Goal: Information Seeking & Learning: Learn about a topic

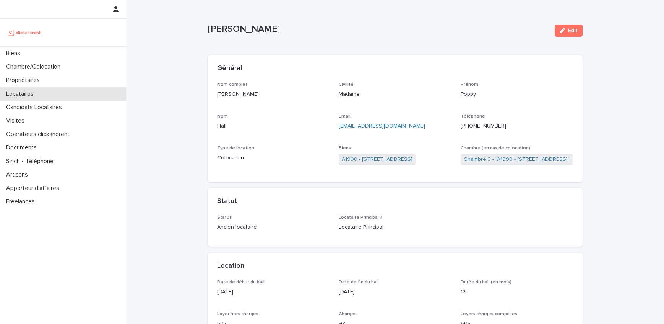
click at [35, 91] on p "Locataires" at bounding box center [21, 93] width 37 height 7
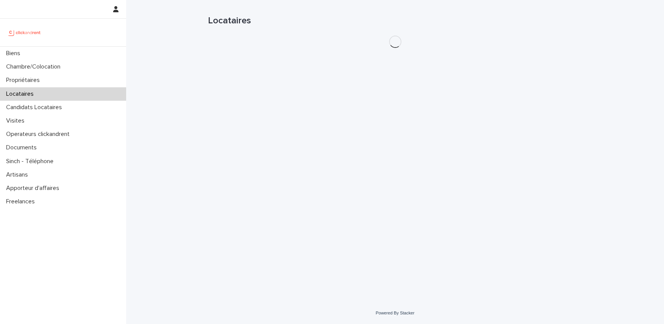
click at [525, 18] on h1 "Locataires" at bounding box center [395, 20] width 375 height 11
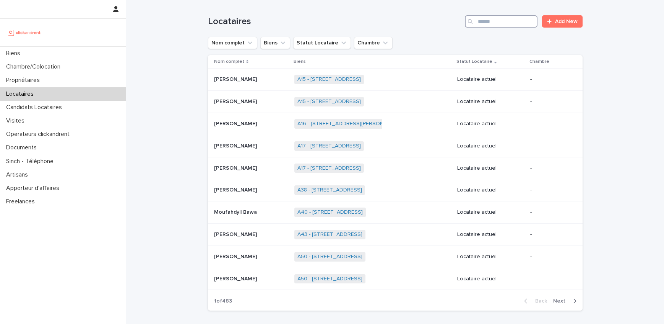
click at [522, 20] on input "Search" at bounding box center [501, 21] width 73 height 12
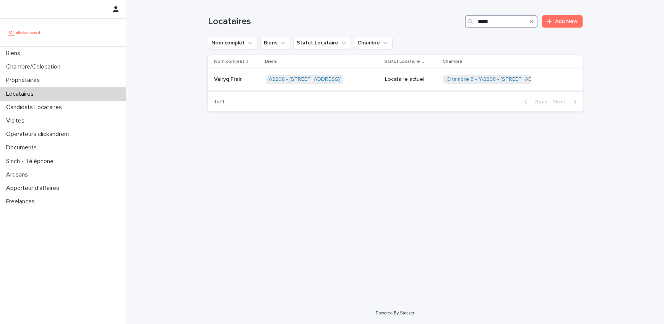
type input "*****"
click at [244, 78] on p at bounding box center [237, 79] width 46 height 7
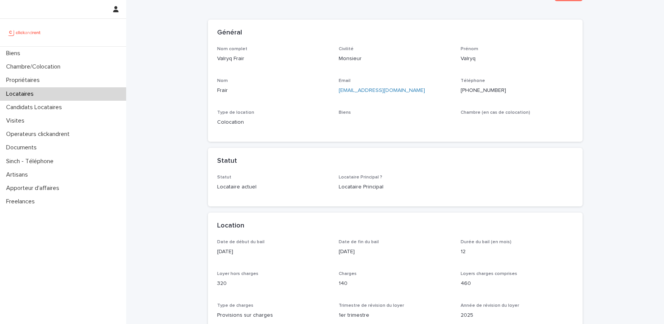
scroll to position [38, 0]
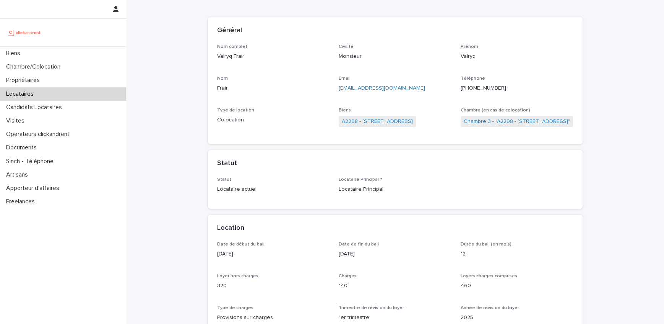
click at [224, 55] on p "Valryq Frair" at bounding box center [273, 56] width 113 height 8
drag, startPoint x: 224, startPoint y: 55, endPoint x: 245, endPoint y: 55, distance: 20.7
click at [245, 55] on p "Valryq Frair" at bounding box center [273, 56] width 113 height 8
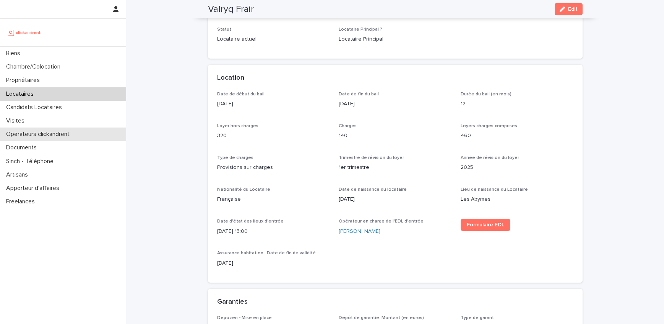
scroll to position [190, 0]
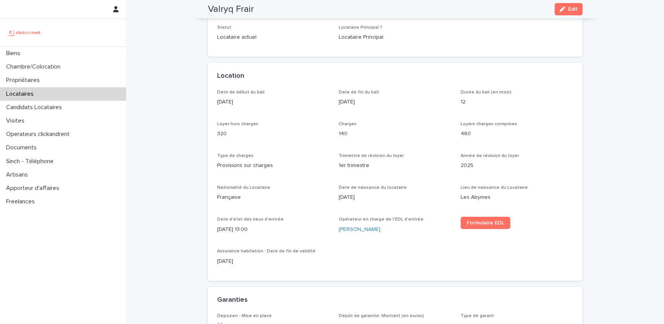
drag, startPoint x: 218, startPoint y: 99, endPoint x: 241, endPoint y: 106, distance: 24.2
click at [241, 106] on p "[DATE]" at bounding box center [273, 102] width 113 height 8
copy p "[DATE]"
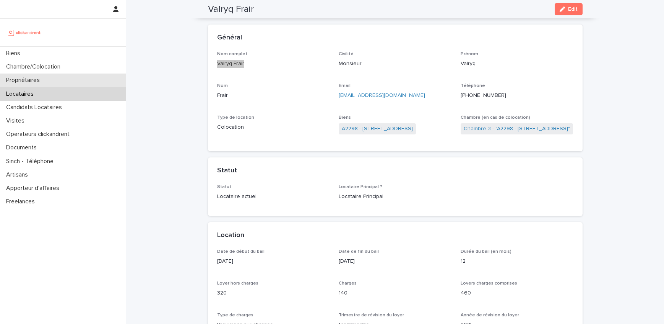
scroll to position [16, 0]
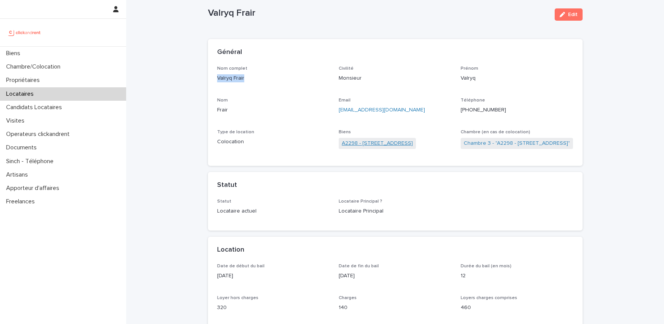
click at [407, 145] on link "A2298 - [STREET_ADDRESS]" at bounding box center [377, 143] width 71 height 8
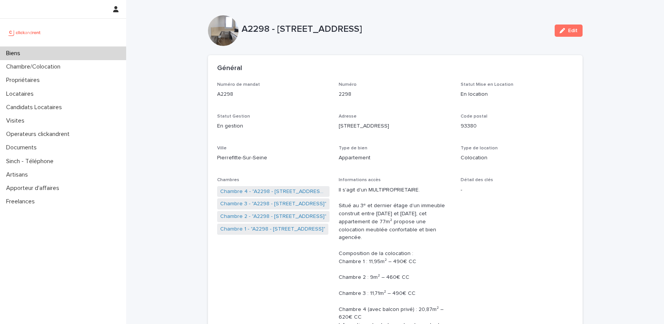
drag, startPoint x: 485, startPoint y: 28, endPoint x: 277, endPoint y: 31, distance: 207.3
click at [277, 31] on p "A2298 - [STREET_ADDRESS]" at bounding box center [395, 29] width 307 height 11
copy p "[STREET_ADDRESS]"
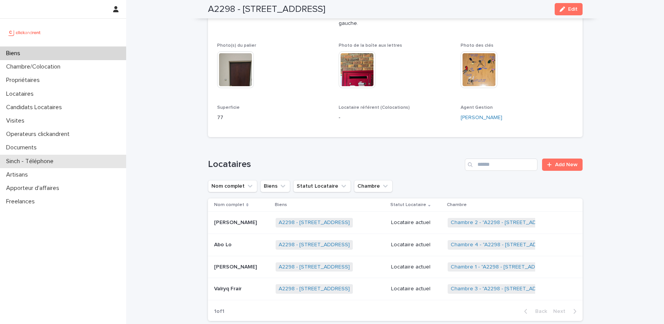
scroll to position [409, 0]
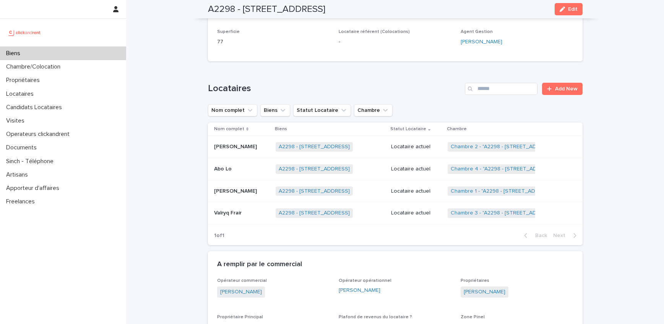
click at [399, 180] on td "Locataire actuel" at bounding box center [416, 191] width 57 height 22
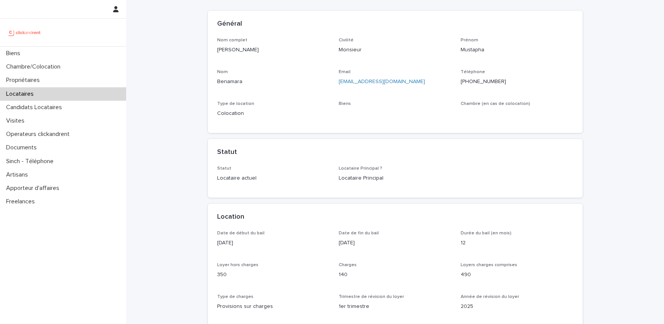
scroll to position [99, 0]
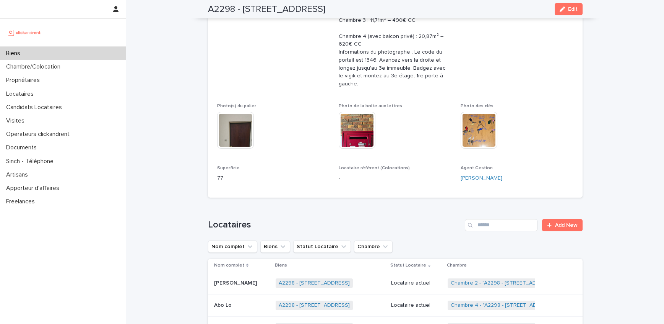
scroll to position [331, 0]
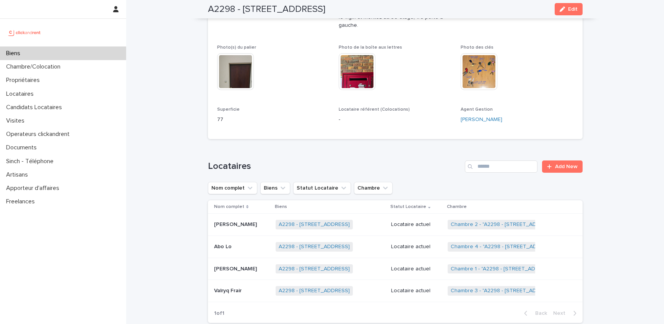
click at [232, 286] on p "Valryq Frair" at bounding box center [228, 290] width 29 height 8
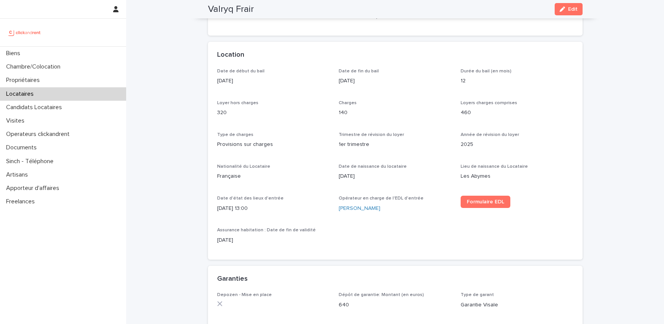
scroll to position [201, 0]
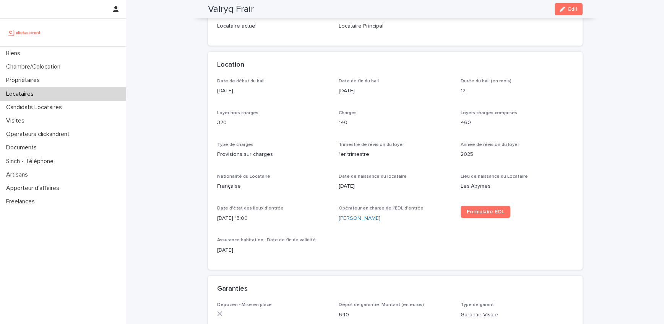
click at [221, 120] on p "320" at bounding box center [273, 123] width 113 height 8
copy p "320"
click at [58, 96] on div "Locataires" at bounding box center [63, 93] width 126 height 13
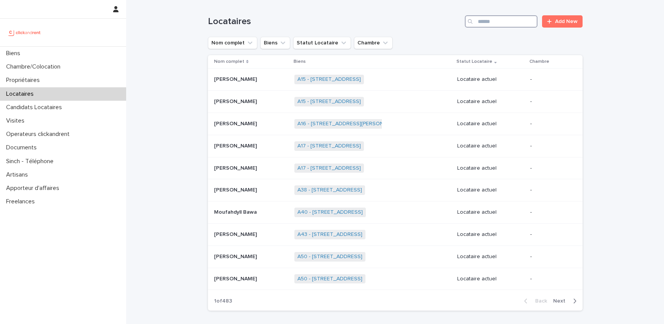
click at [520, 25] on input "Search" at bounding box center [501, 21] width 73 height 12
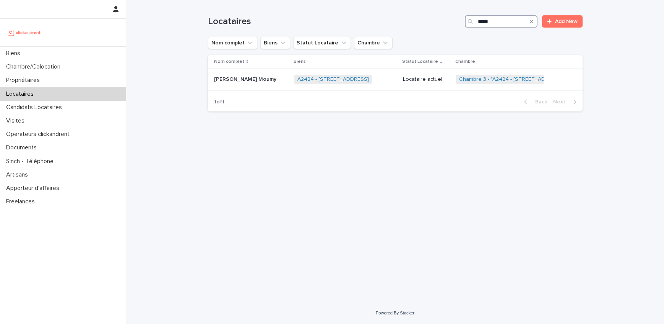
click at [503, 21] on input "*****" at bounding box center [501, 21] width 73 height 12
click at [503, 18] on input "*****" at bounding box center [501, 21] width 73 height 12
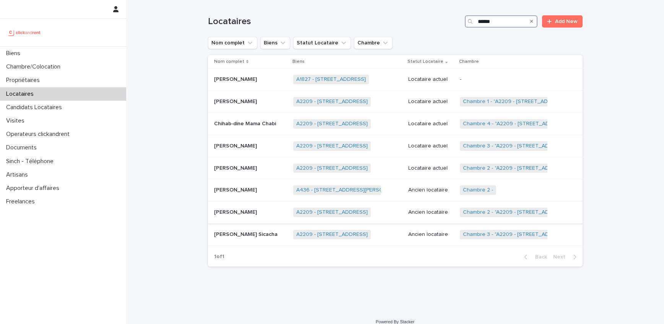
type input "******"
click at [262, 210] on p at bounding box center [250, 212] width 73 height 7
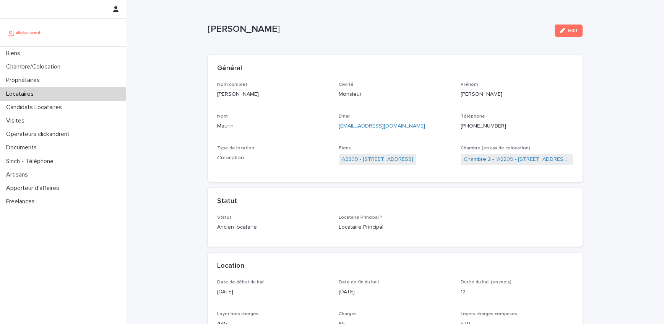
click at [221, 30] on p "[PERSON_NAME]" at bounding box center [378, 29] width 341 height 11
drag, startPoint x: 221, startPoint y: 30, endPoint x: 252, endPoint y: 30, distance: 31.0
click at [252, 30] on p "[PERSON_NAME]" at bounding box center [378, 29] width 341 height 11
copy p "[PERSON_NAME]"
click at [413, 160] on link "A2209 - [STREET_ADDRESS]" at bounding box center [378, 159] width 72 height 8
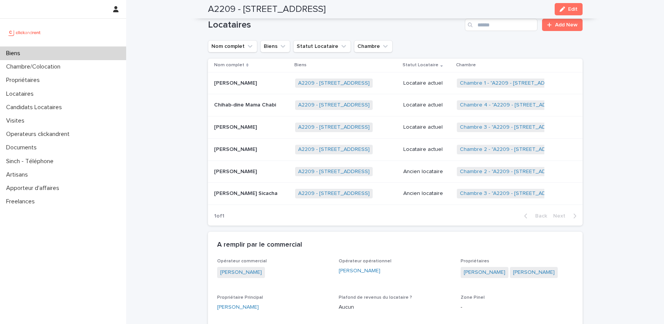
scroll to position [323, 0]
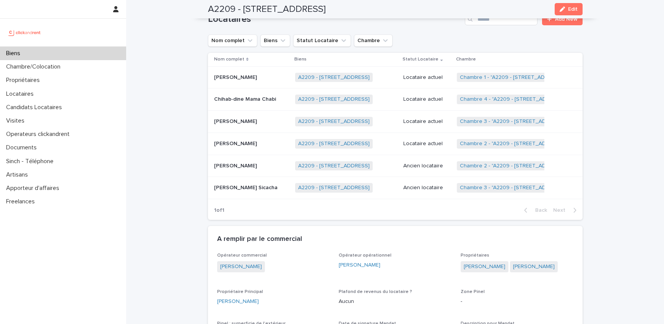
copy h2 "[STREET_ADDRESS]"
drag, startPoint x: 419, startPoint y: 13, endPoint x: 243, endPoint y: 13, distance: 176.3
click at [243, 13] on div "A2209 - [STREET_ADDRESS] Edit" at bounding box center [395, 9] width 375 height 18
click at [252, 169] on p at bounding box center [251, 166] width 75 height 7
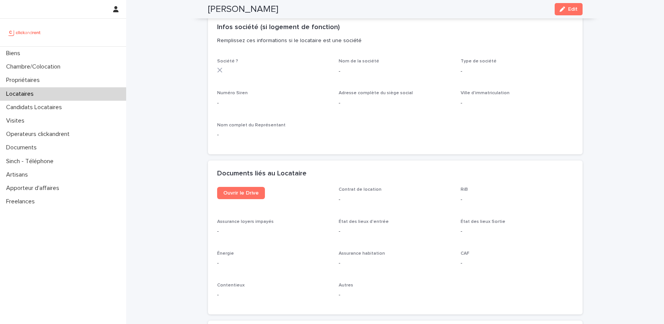
scroll to position [693, 0]
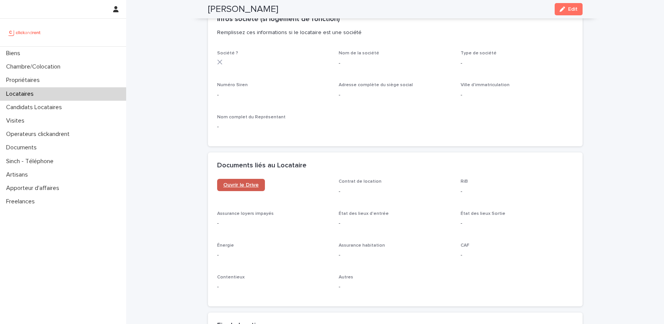
click at [246, 187] on span "Ouvrir le Drive" at bounding box center [241, 184] width 36 height 5
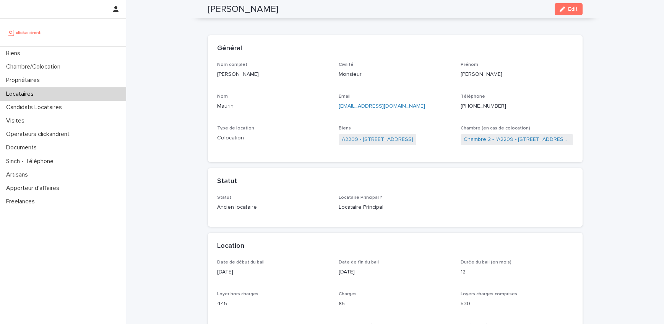
scroll to position [0, 0]
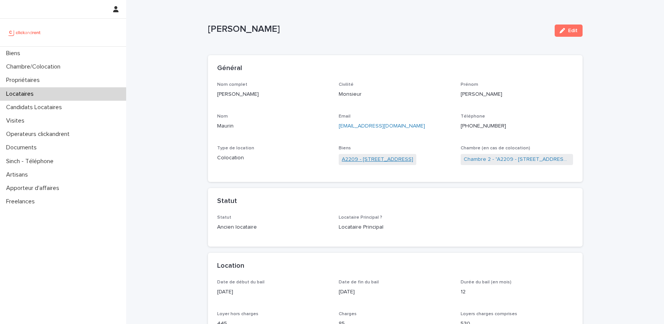
click at [378, 158] on link "A2209 - [STREET_ADDRESS]" at bounding box center [378, 159] width 72 height 8
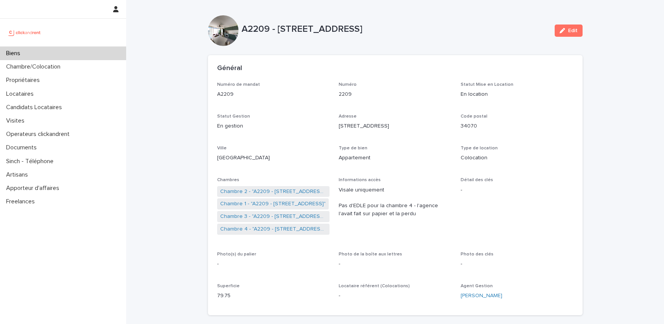
drag, startPoint x: 384, startPoint y: 29, endPoint x: 278, endPoint y: 28, distance: 106.0
click at [278, 28] on p "A2209 - [STREET_ADDRESS]" at bounding box center [395, 29] width 307 height 11
copy p "[STREET_ADDRESS]"
click at [78, 52] on div "Biens" at bounding box center [63, 53] width 126 height 13
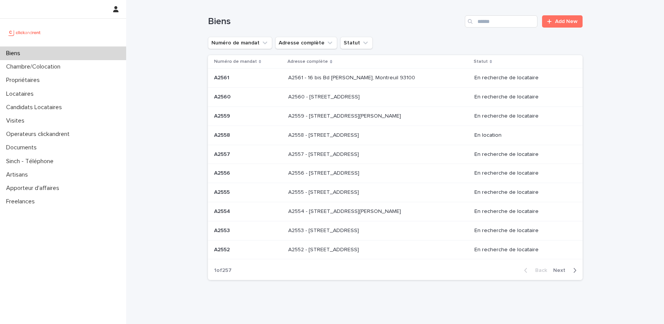
click at [532, 26] on input "Search" at bounding box center [501, 21] width 73 height 12
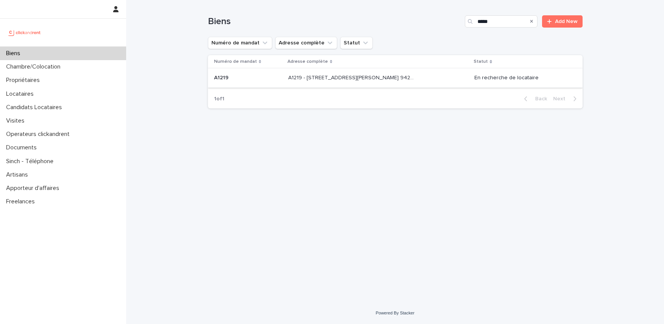
type input "*****"
click at [322, 81] on p "A1219 - [STREET_ADDRESS][PERSON_NAME] 94240" at bounding box center [352, 77] width 129 height 8
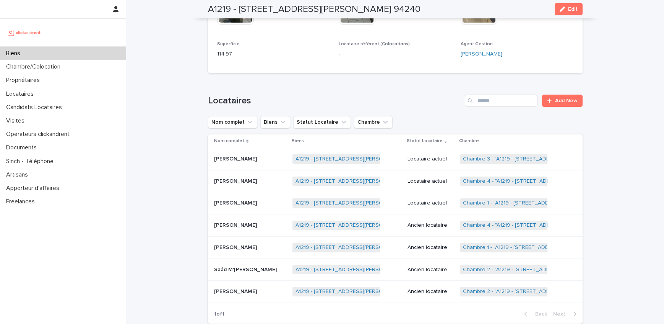
scroll to position [273, 0]
click at [490, 202] on link "Chambre 1 - "A1219 - [STREET_ADDRESS][PERSON_NAME] 94240"" at bounding box center [544, 202] width 163 height 7
click at [493, 267] on link "Chambre 2 - "A1219 - [STREET_ADDRESS][PERSON_NAME] 94240"" at bounding box center [545, 268] width 164 height 7
click at [510, 158] on link "Chambre 3 - "A1219 - [STREET_ADDRESS][PERSON_NAME] 94240"" at bounding box center [545, 158] width 164 height 7
click at [506, 179] on link "Chambre 4 - "A1219 - [STREET_ADDRESS][PERSON_NAME] 94240"" at bounding box center [545, 180] width 164 height 7
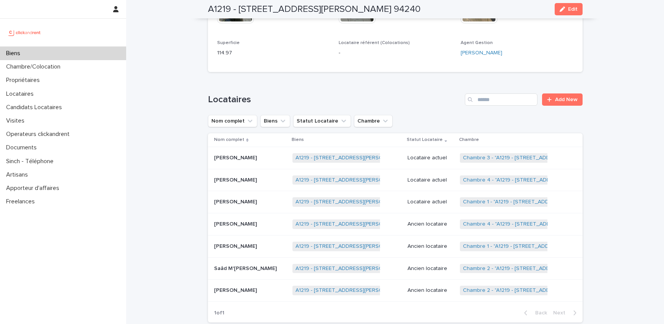
click at [39, 56] on div "Biens" at bounding box center [63, 53] width 126 height 13
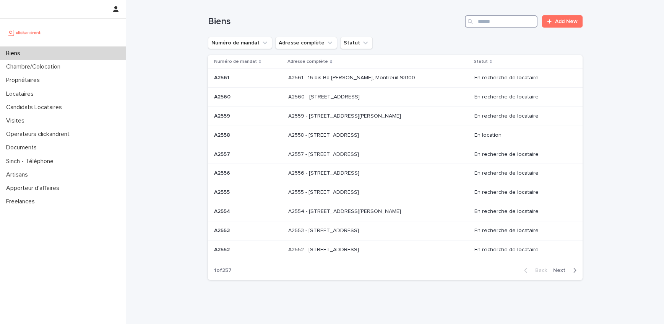
click at [479, 20] on input "Search" at bounding box center [501, 21] width 73 height 12
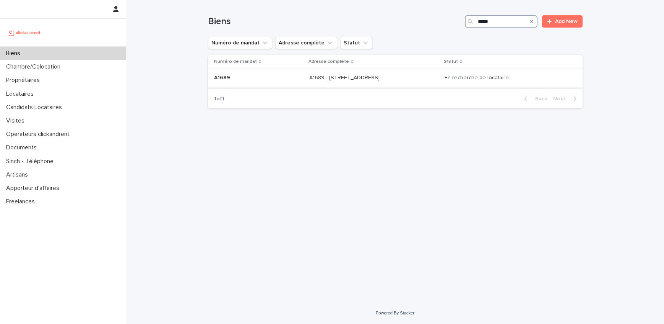
type input "*****"
click at [430, 75] on div "A1689 - [STREET_ADDRESS], Argenteuil 95100 A1689 - [STREET_ADDRESS]" at bounding box center [373, 78] width 129 height 13
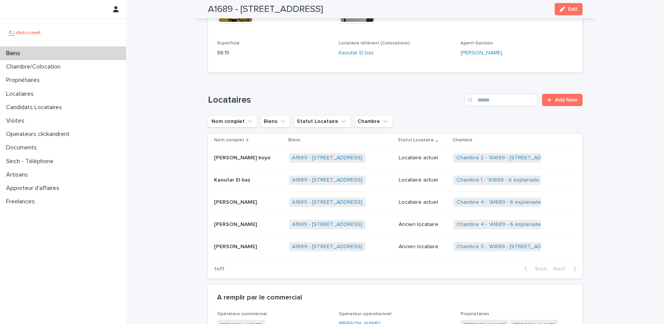
scroll to position [330, 0]
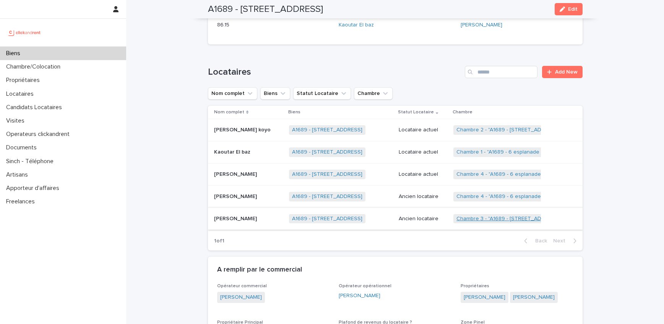
click at [491, 215] on link "Chambre 3 - "A1689 - [STREET_ADDRESS]"" at bounding box center [510, 218] width 106 height 7
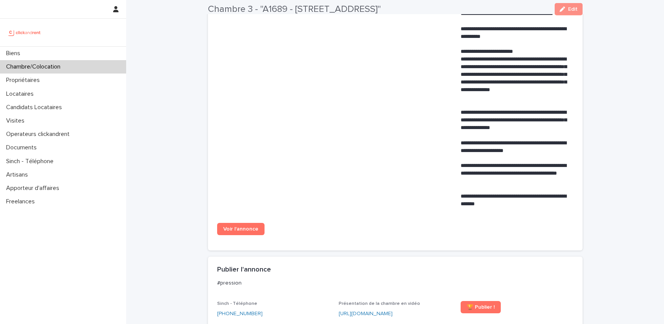
scroll to position [461, 0]
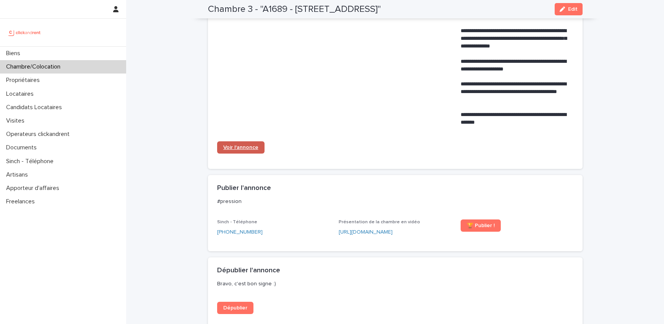
click at [249, 150] on span "Voir l'annonce" at bounding box center [240, 147] width 35 height 5
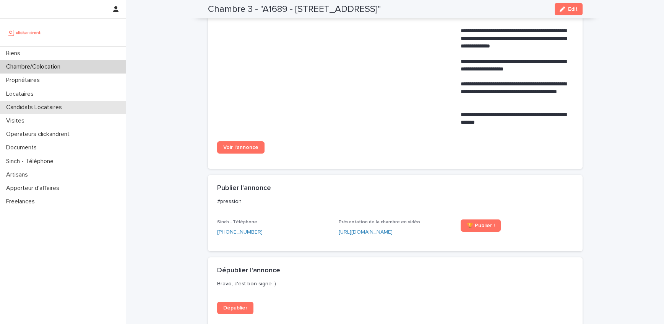
click at [46, 105] on p "Candidats Locataires" at bounding box center [35, 107] width 65 height 7
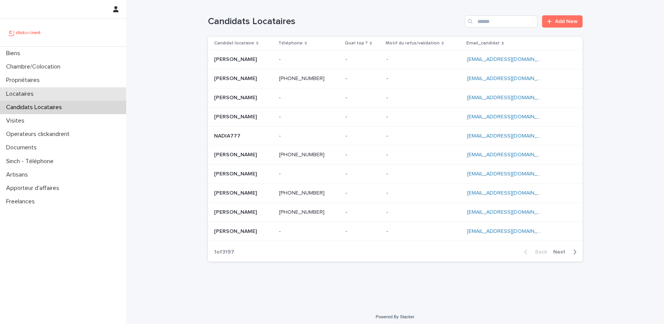
click at [61, 94] on div "Locataires" at bounding box center [63, 93] width 126 height 13
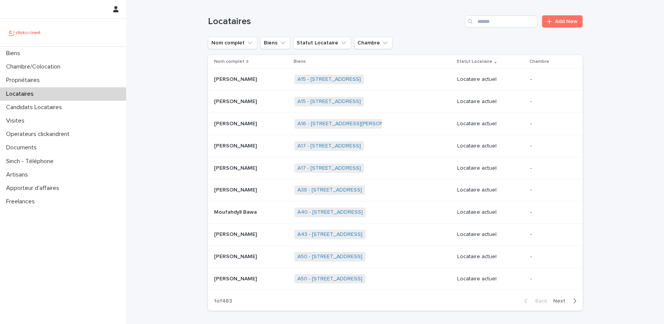
click at [477, 21] on div "Search" at bounding box center [471, 21] width 12 height 12
click at [488, 21] on input "Search" at bounding box center [501, 21] width 73 height 12
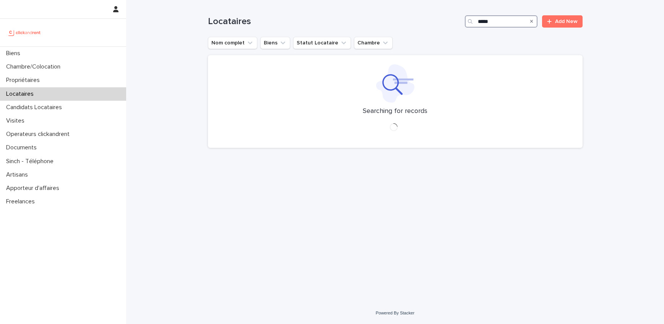
type input "*****"
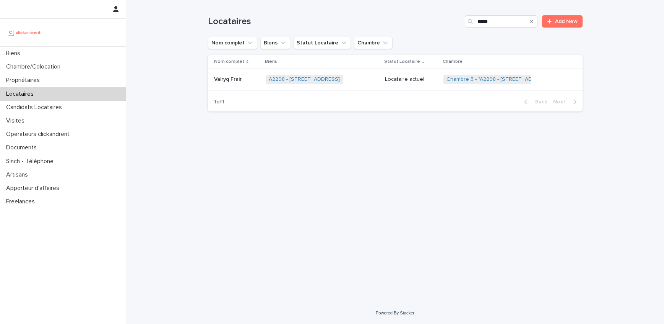
click at [241, 79] on p "Valryq Frair" at bounding box center [228, 79] width 29 height 8
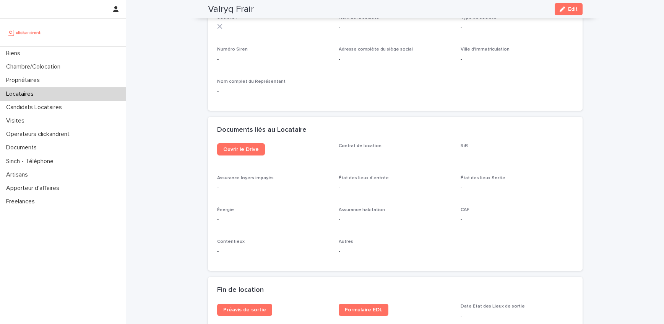
scroll to position [705, 0]
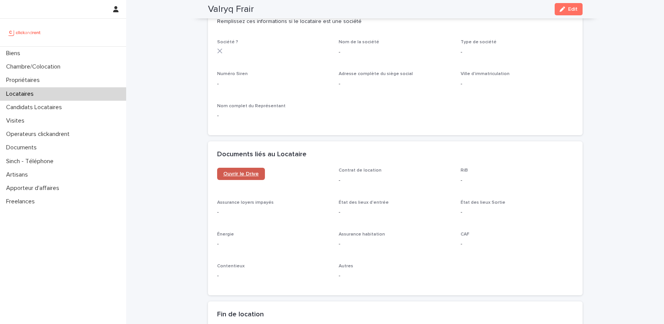
click at [258, 174] on link "Ouvrir le Drive" at bounding box center [241, 174] width 48 height 12
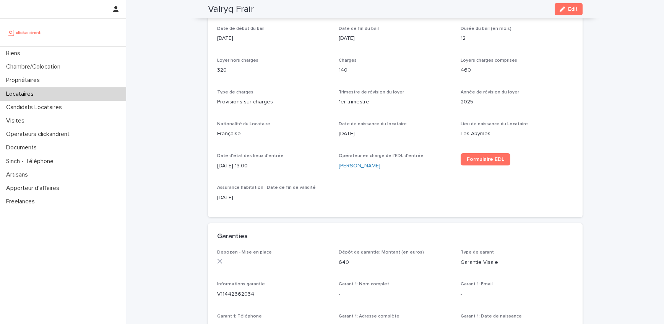
scroll to position [99, 0]
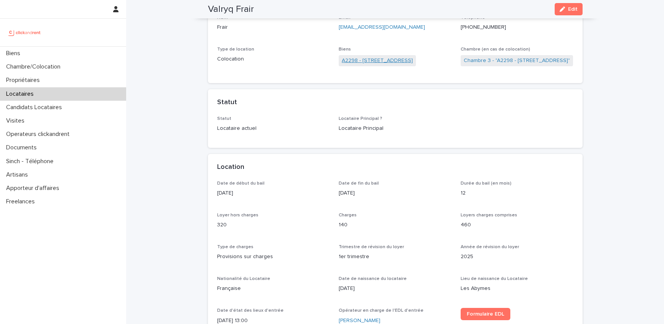
click at [397, 61] on link "A2298 - [STREET_ADDRESS]" at bounding box center [377, 61] width 71 height 8
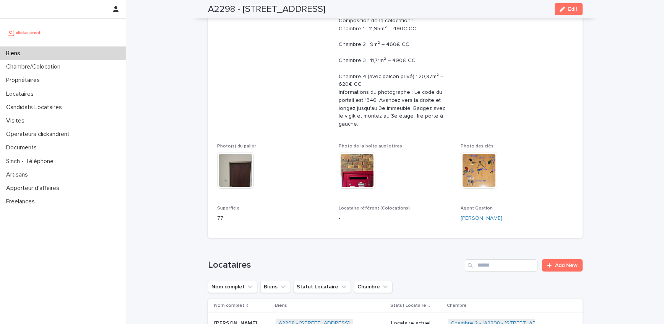
scroll to position [133, 0]
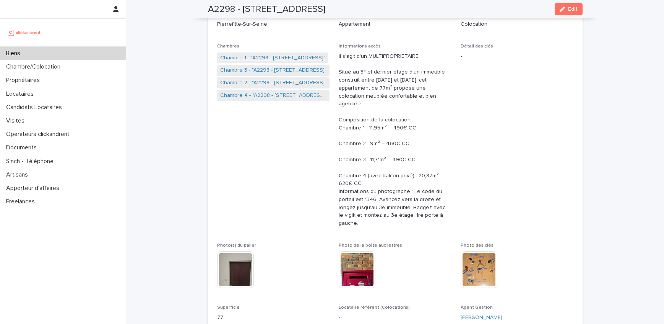
click at [291, 58] on link "Chambre 1 - "A2298 - [STREET_ADDRESS]"" at bounding box center [272, 58] width 105 height 8
click at [279, 81] on link "Chambre 2 - "A2298 - [STREET_ADDRESS]"" at bounding box center [273, 83] width 106 height 8
click at [285, 68] on link "Chambre 3 - "A2298 - [STREET_ADDRESS]"" at bounding box center [273, 70] width 106 height 8
click at [281, 95] on link "Chambre 4 - "A2298 - [STREET_ADDRESS]"" at bounding box center [273, 95] width 107 height 8
click at [269, 84] on link "Chambre 3 - "A2298 - [STREET_ADDRESS]"" at bounding box center [273, 83] width 106 height 8
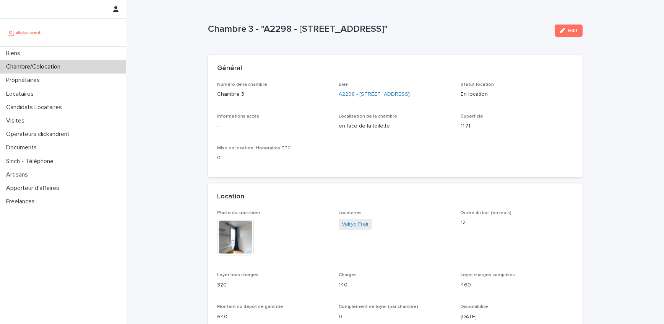
click at [360, 228] on link "Valryq Frair" at bounding box center [355, 224] width 27 height 8
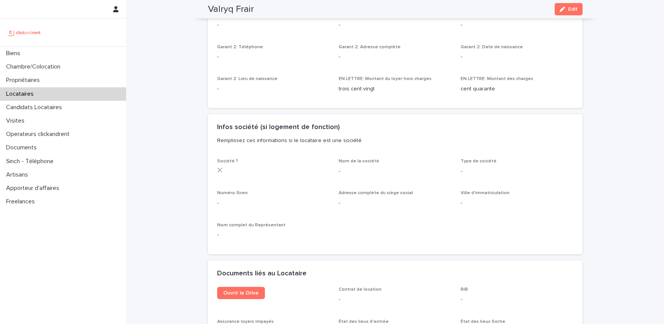
scroll to position [758, 0]
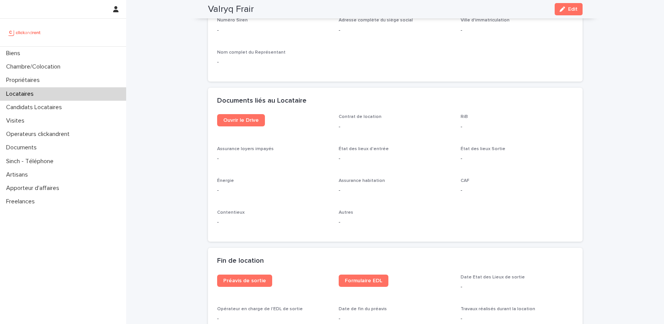
click at [251, 111] on div "Documents liés au Locataire" at bounding box center [395, 101] width 375 height 27
click at [251, 116] on link "Ouvrir le Drive" at bounding box center [241, 120] width 48 height 12
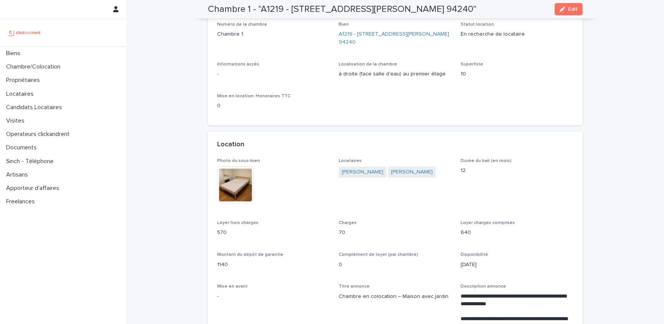
scroll to position [54, 0]
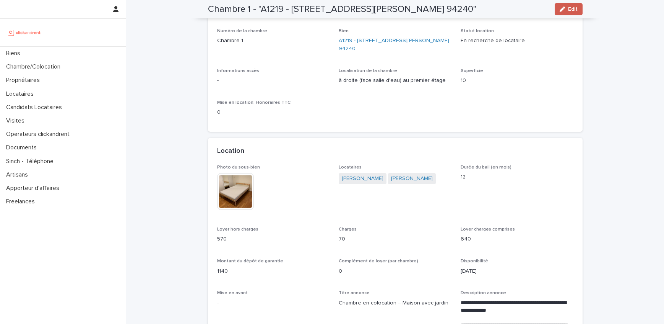
click at [566, 12] on button "Edit" at bounding box center [569, 9] width 28 height 12
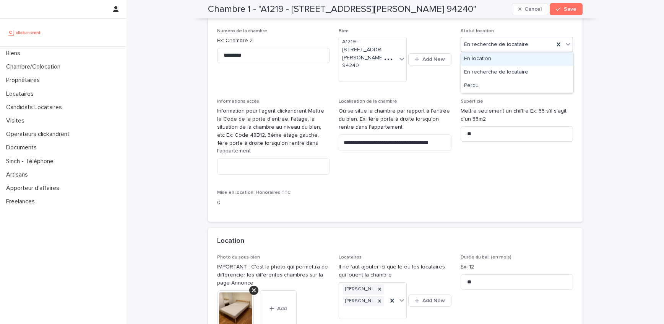
click at [501, 60] on div "En location" at bounding box center [517, 58] width 112 height 13
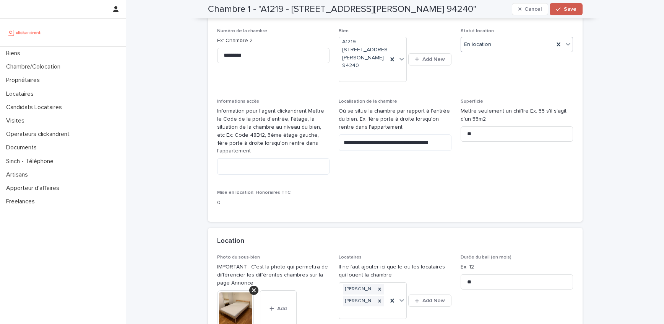
click at [562, 5] on button "Save" at bounding box center [566, 9] width 33 height 12
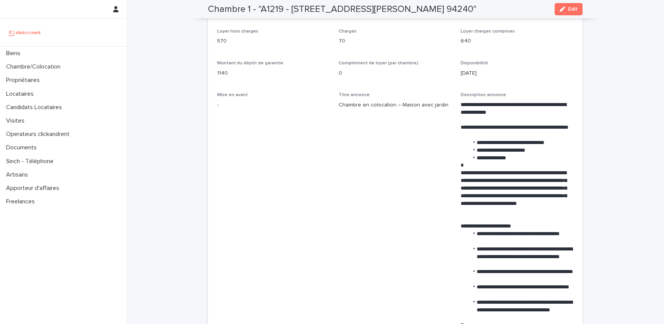
scroll to position [147, 0]
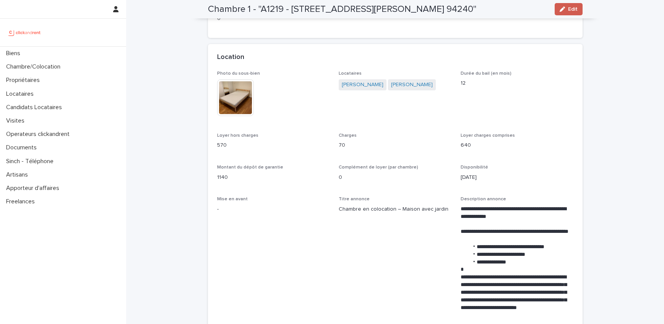
click at [579, 7] on button "Edit" at bounding box center [569, 9] width 28 height 12
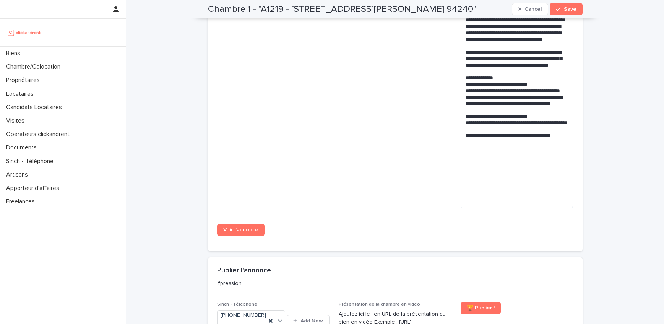
scroll to position [706, 0]
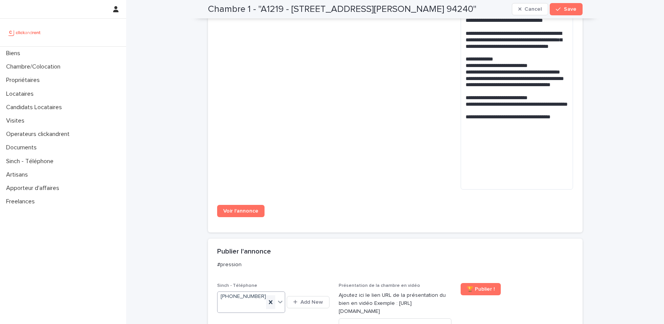
click at [272, 295] on div at bounding box center [270, 302] width 9 height 14
click at [569, 9] on span "Save" at bounding box center [570, 9] width 13 height 5
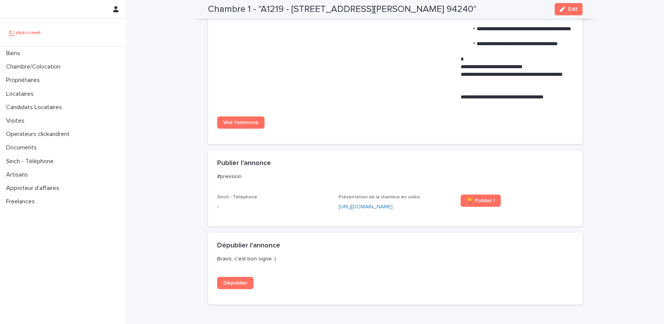
scroll to position [623, 0]
click at [228, 286] on link "Dépublier" at bounding box center [235, 282] width 36 height 12
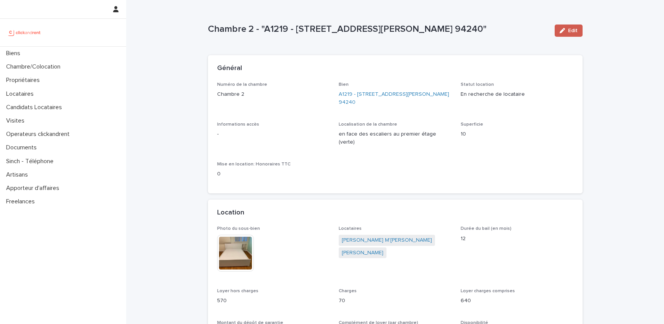
click at [566, 32] on div "button" at bounding box center [564, 30] width 8 height 5
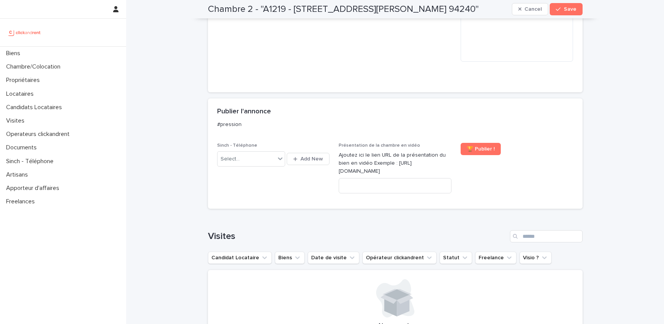
scroll to position [835, 0]
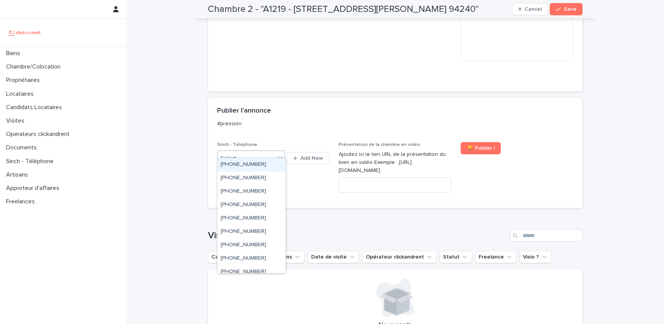
click at [280, 154] on icon at bounding box center [281, 158] width 8 height 8
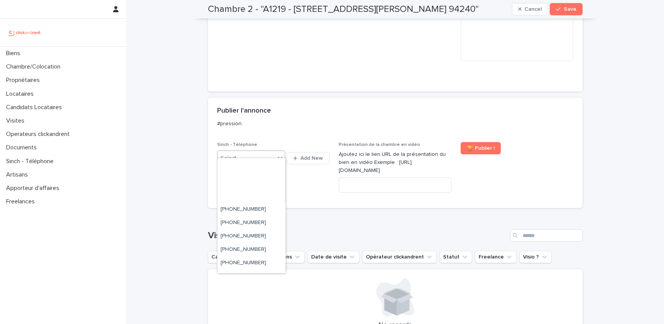
scroll to position [247, 0]
click at [269, 211] on div "+33755517189" at bounding box center [252, 211] width 68 height 13
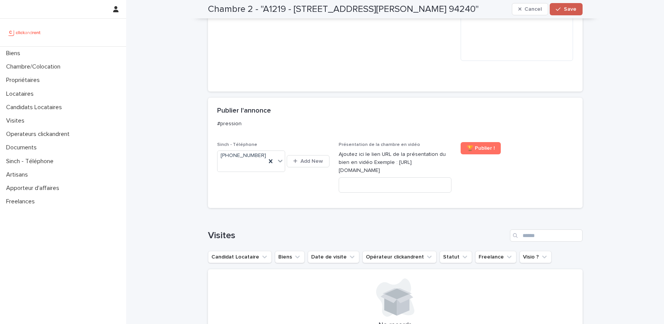
click at [573, 8] on span "Save" at bounding box center [570, 9] width 13 height 5
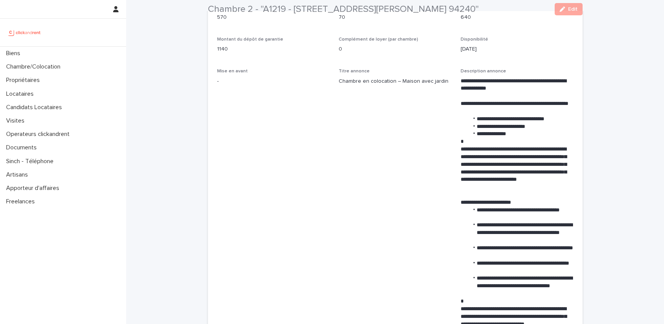
scroll to position [515, 0]
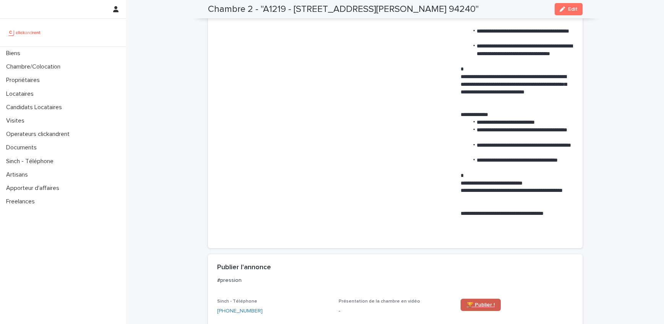
click at [488, 302] on span "🏆 Publier !" at bounding box center [481, 304] width 28 height 5
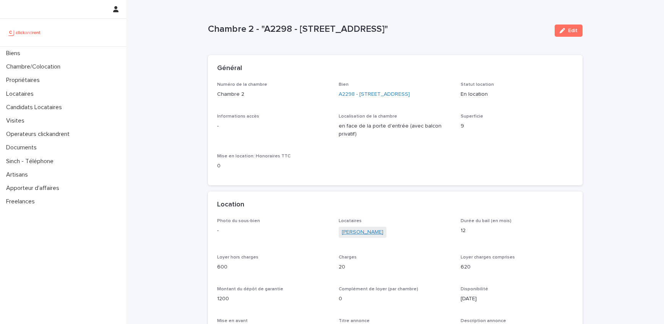
click at [352, 236] on link "[PERSON_NAME]" at bounding box center [363, 232] width 42 height 8
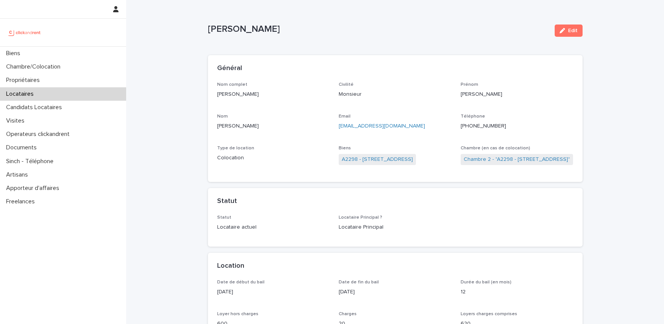
click at [489, 125] on ringoverc2c-number-84e06f14122c "[PHONE_NUMBER]" at bounding box center [484, 125] width 46 height 5
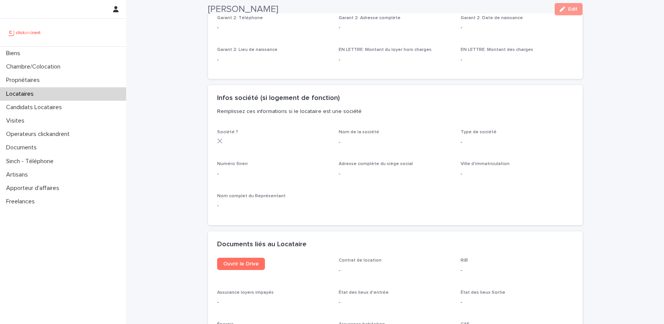
scroll to position [751, 0]
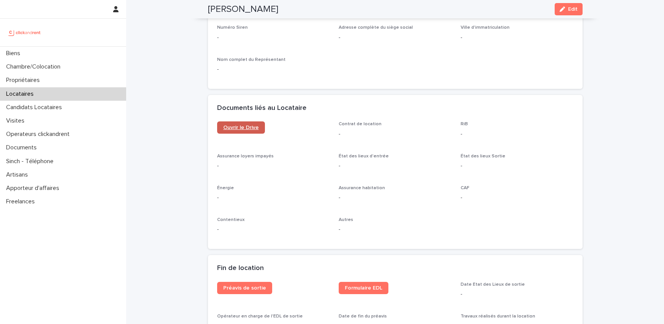
click at [239, 125] on span "Ouvrir le Drive" at bounding box center [241, 127] width 36 height 5
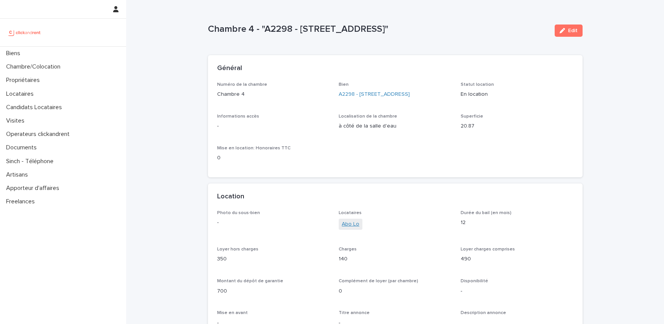
click at [352, 228] on link "Abo Lo" at bounding box center [351, 224] width 18 height 8
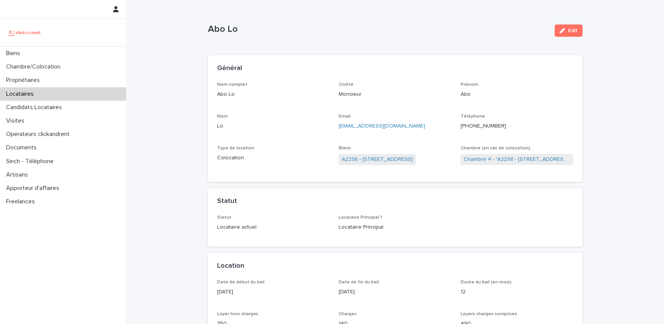
click at [482, 126] on ringoverc2c-number-84e06f14122c "+33753197356" at bounding box center [484, 125] width 46 height 5
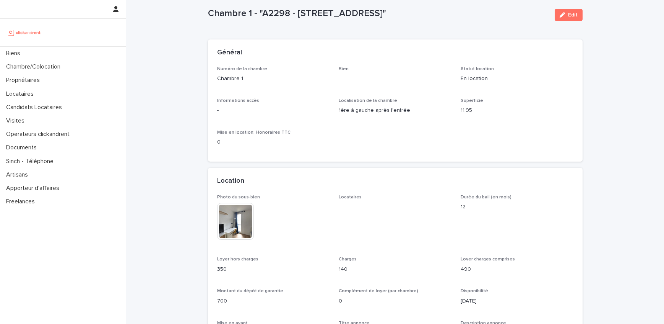
scroll to position [16, 0]
click at [364, 212] on link "[PERSON_NAME]" at bounding box center [363, 207] width 42 height 8
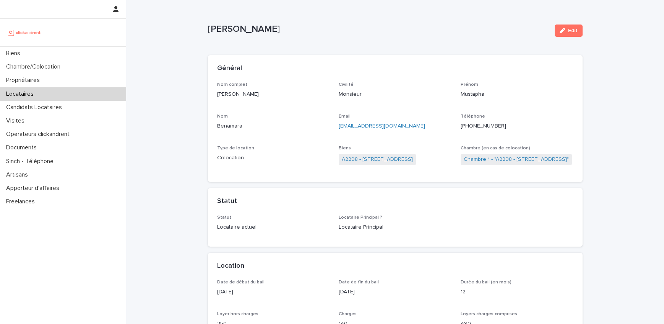
click at [483, 124] on ringoverc2c-number-84e06f14122c "[PHONE_NUMBER]" at bounding box center [484, 125] width 46 height 5
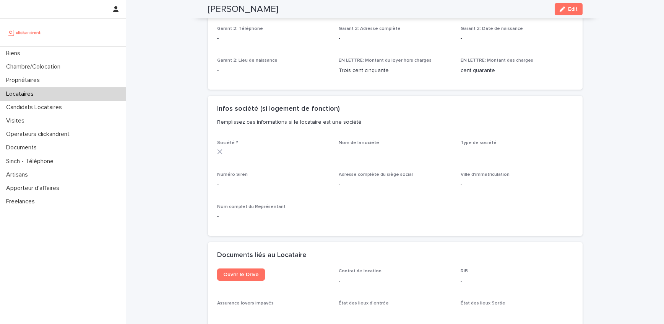
scroll to position [711, 0]
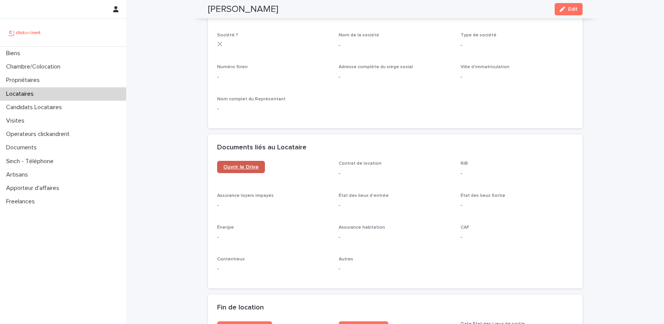
click at [228, 168] on span "Ouvrir le Drive" at bounding box center [241, 166] width 36 height 5
